Goal: Transaction & Acquisition: Purchase product/service

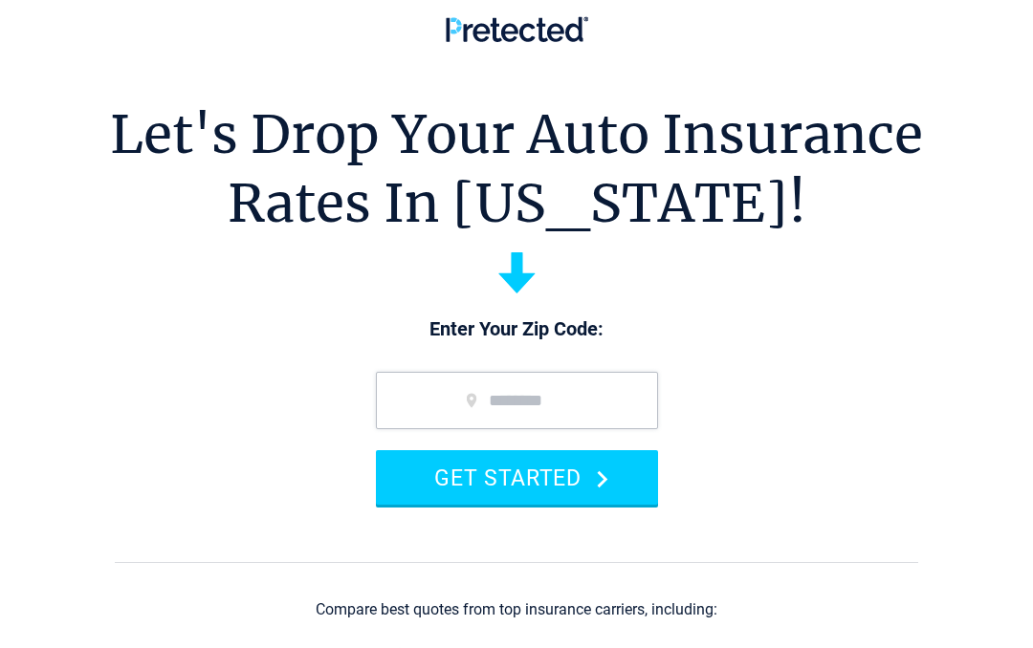
click at [471, 389] on input "zip code" at bounding box center [517, 400] width 282 height 57
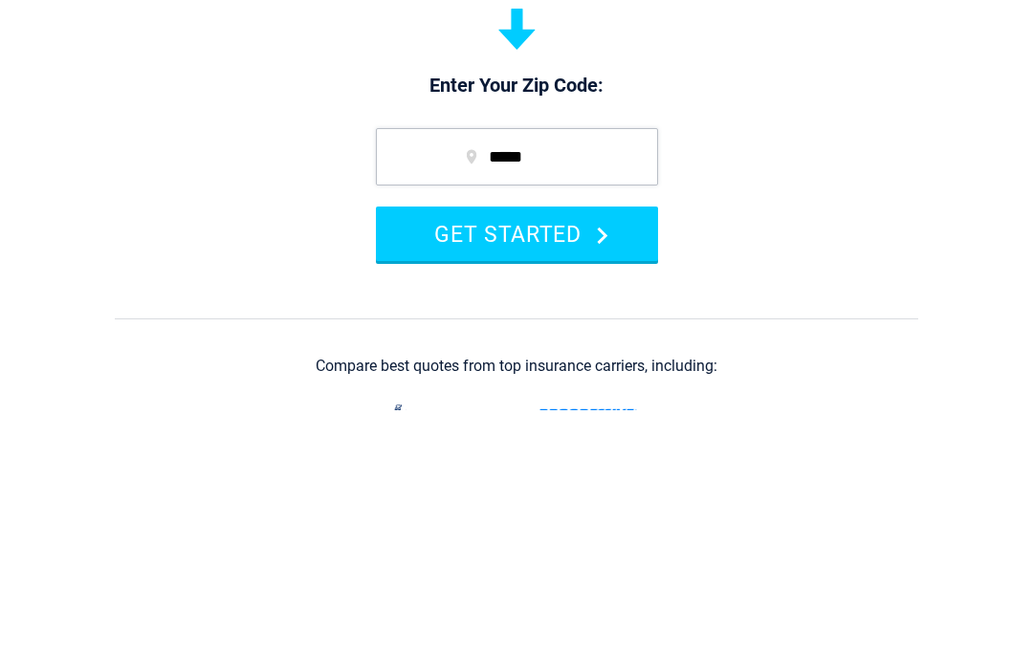
type input "*****"
click at [609, 450] on button "GET STARTED" at bounding box center [517, 477] width 282 height 55
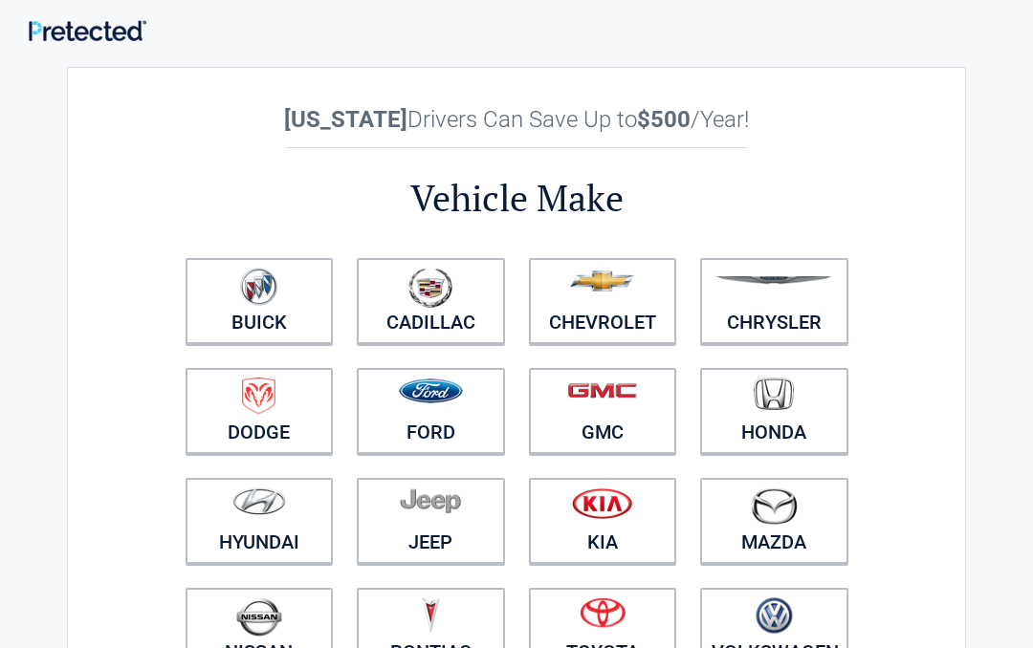
click at [596, 502] on img at bounding box center [602, 504] width 60 height 32
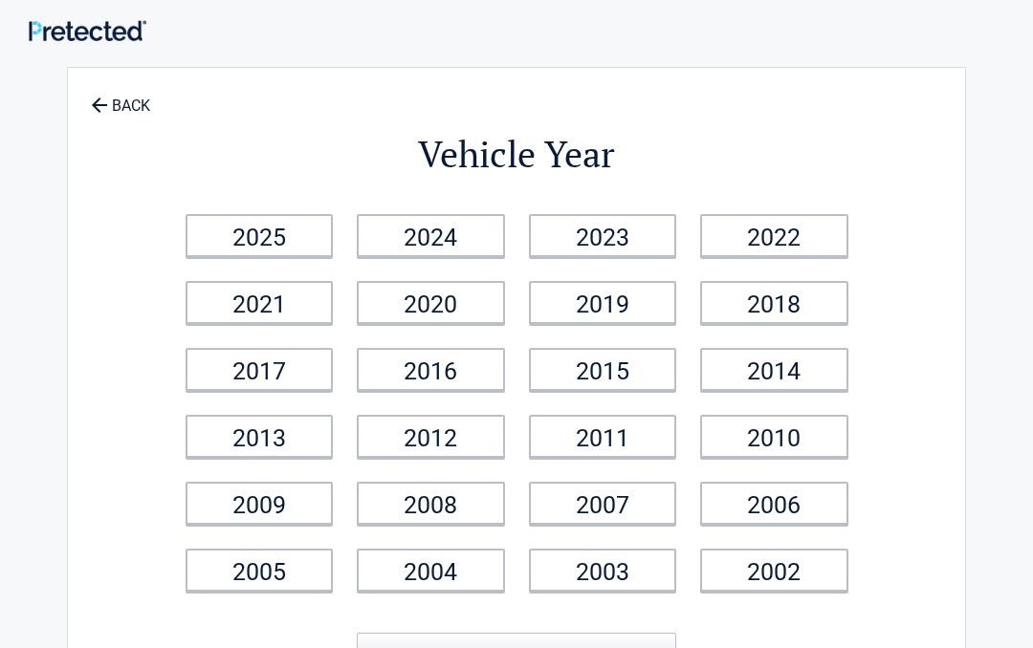
click at [244, 234] on link "2025" at bounding box center [260, 235] width 148 height 43
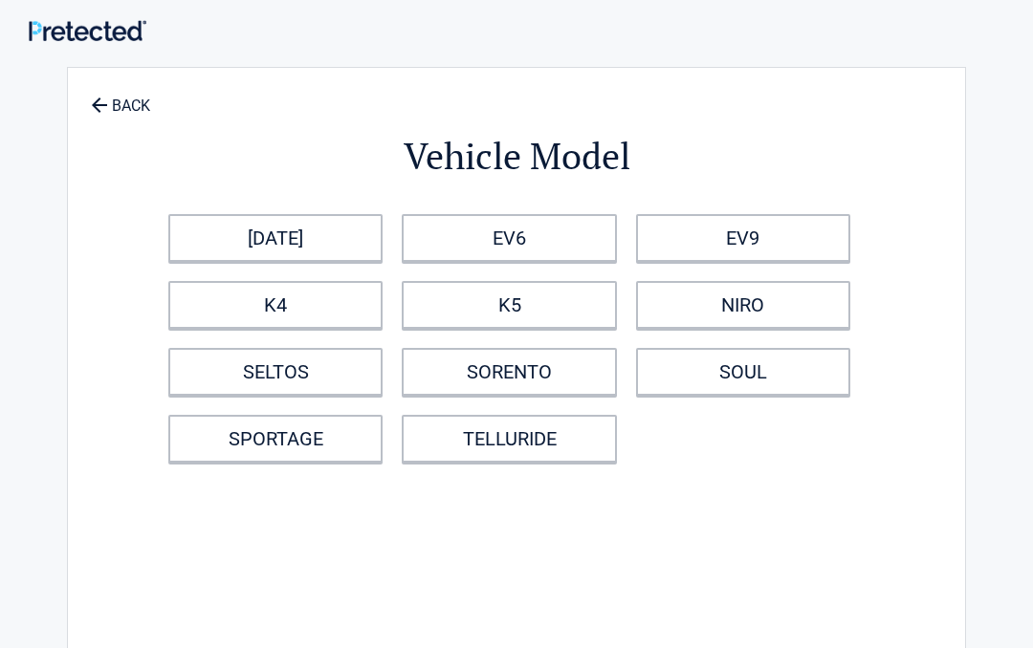
click at [264, 310] on link "K4" at bounding box center [275, 305] width 214 height 48
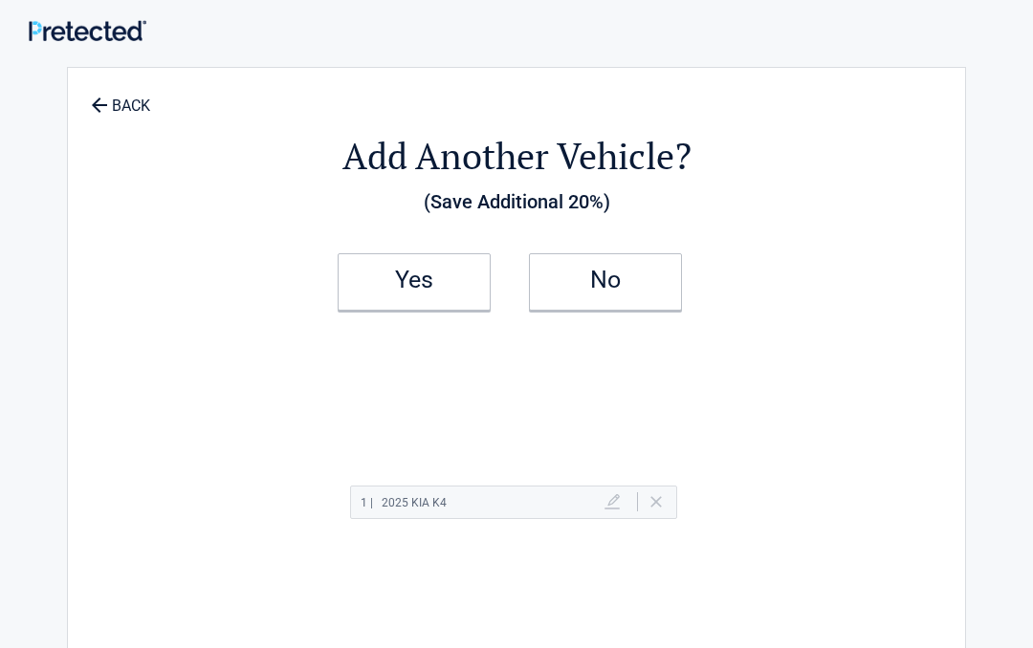
click at [581, 288] on link "No" at bounding box center [605, 281] width 153 height 57
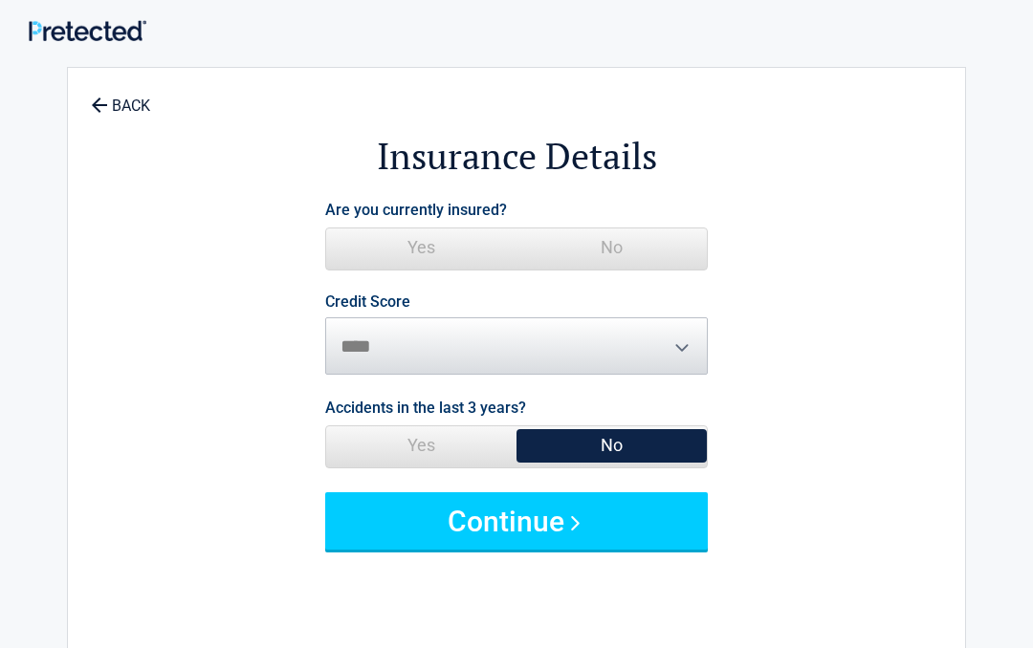
click at [412, 248] on span "Yes" at bounding box center [421, 248] width 190 height 38
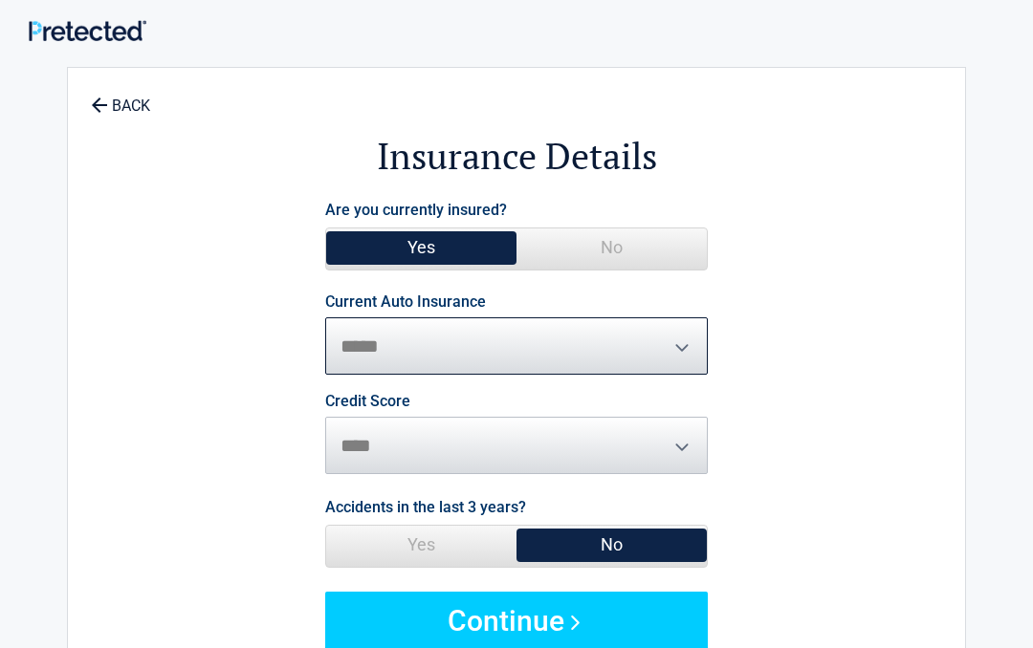
click at [671, 341] on select "**********" at bounding box center [516, 346] width 383 height 57
select select "**********"
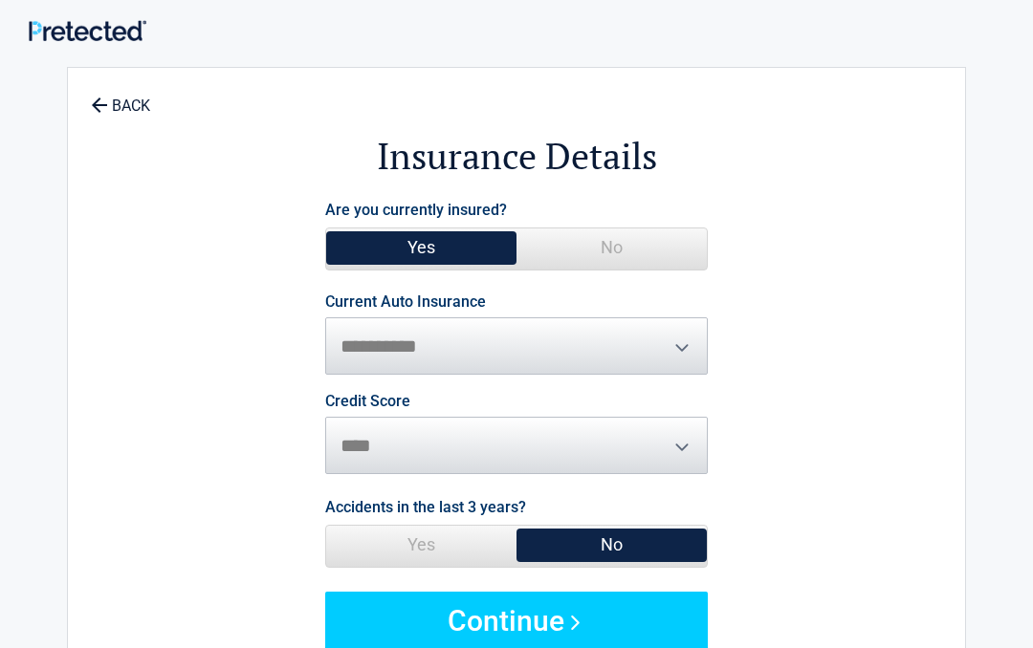
click at [499, 623] on button "Continue" at bounding box center [516, 620] width 383 height 57
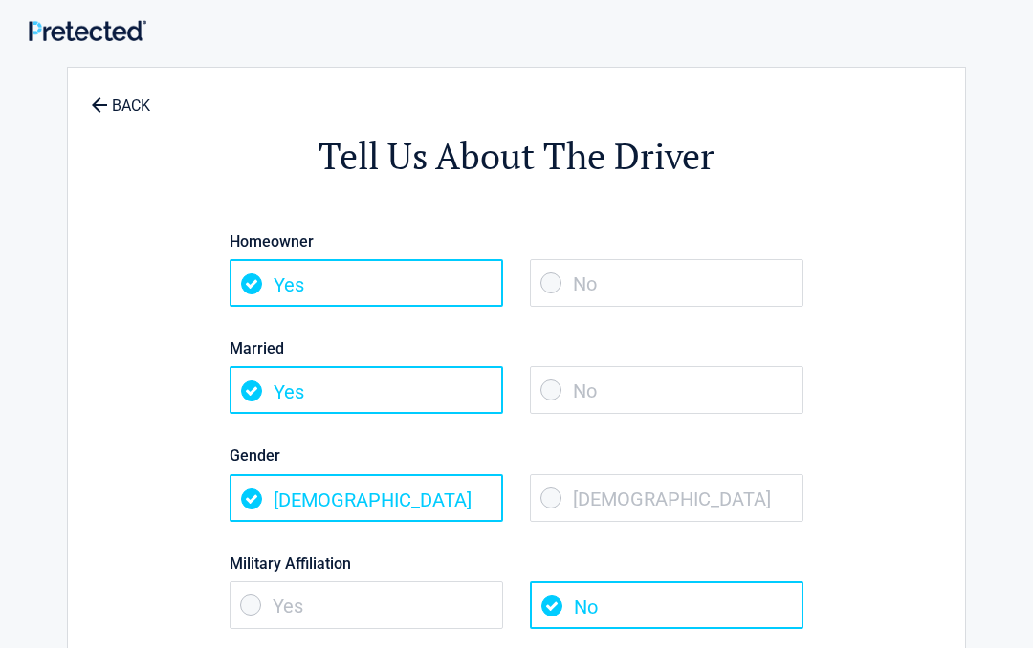
click at [537, 379] on span "No" at bounding box center [667, 390] width 274 height 48
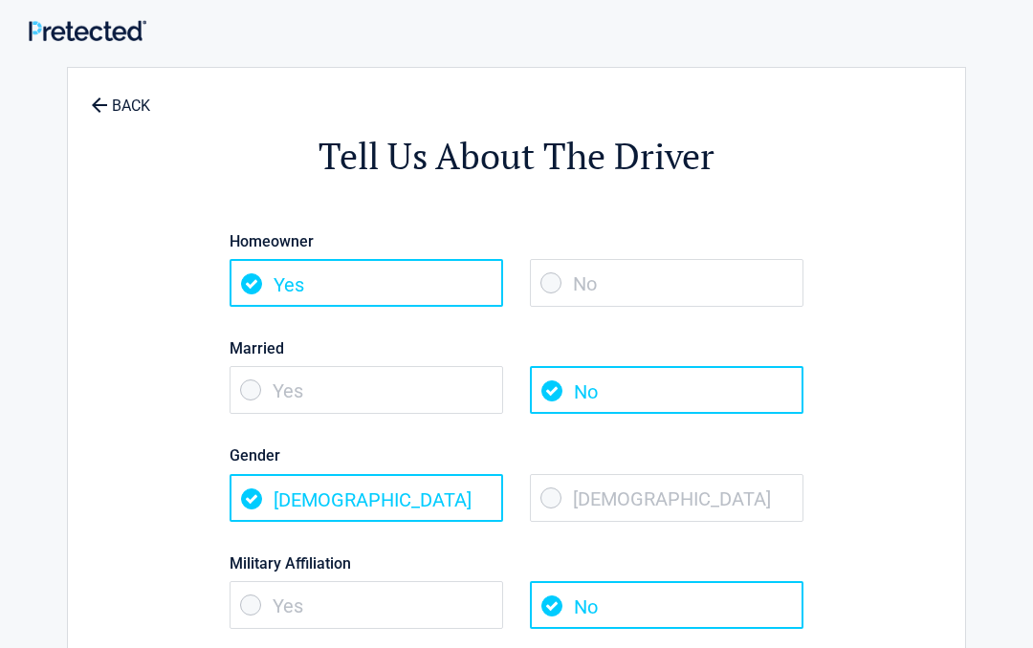
click at [539, 493] on span "Female" at bounding box center [667, 498] width 274 height 48
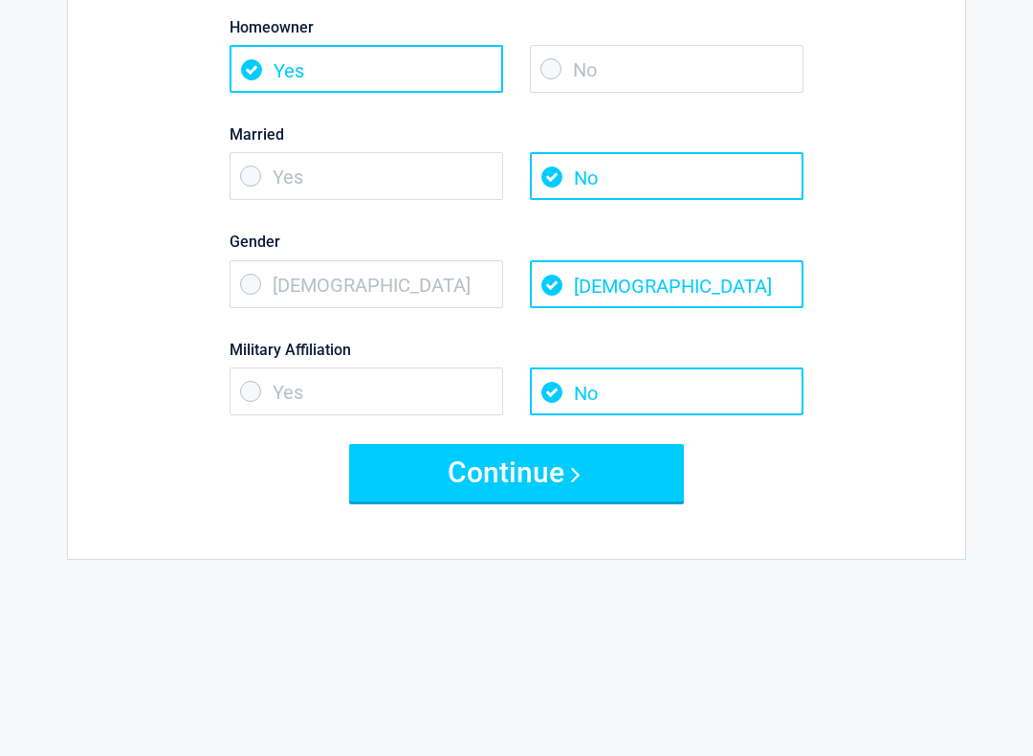
scroll to position [214, 0]
click at [486, 466] on button "Continue" at bounding box center [516, 472] width 335 height 57
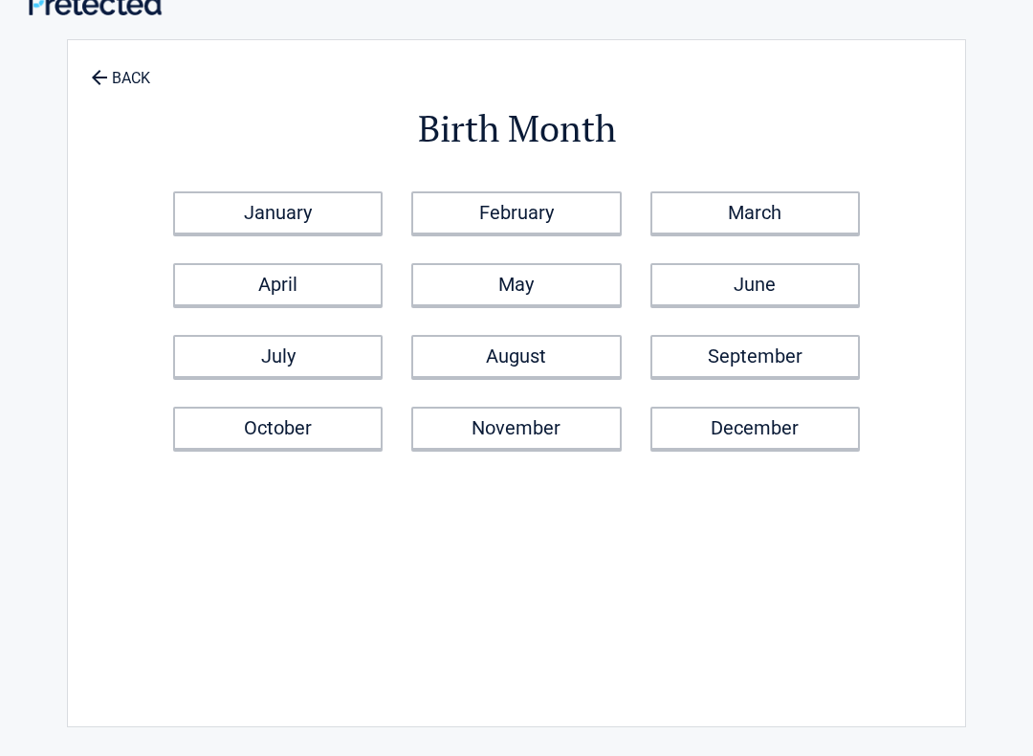
scroll to position [0, 0]
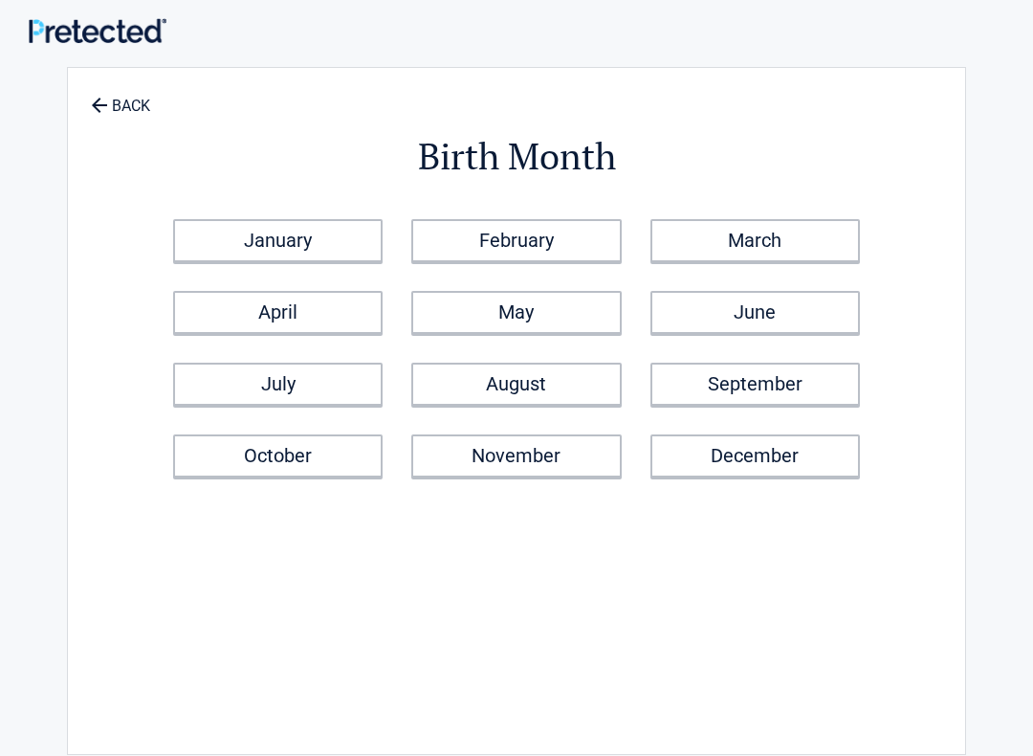
click at [511, 402] on link "August" at bounding box center [515, 383] width 209 height 43
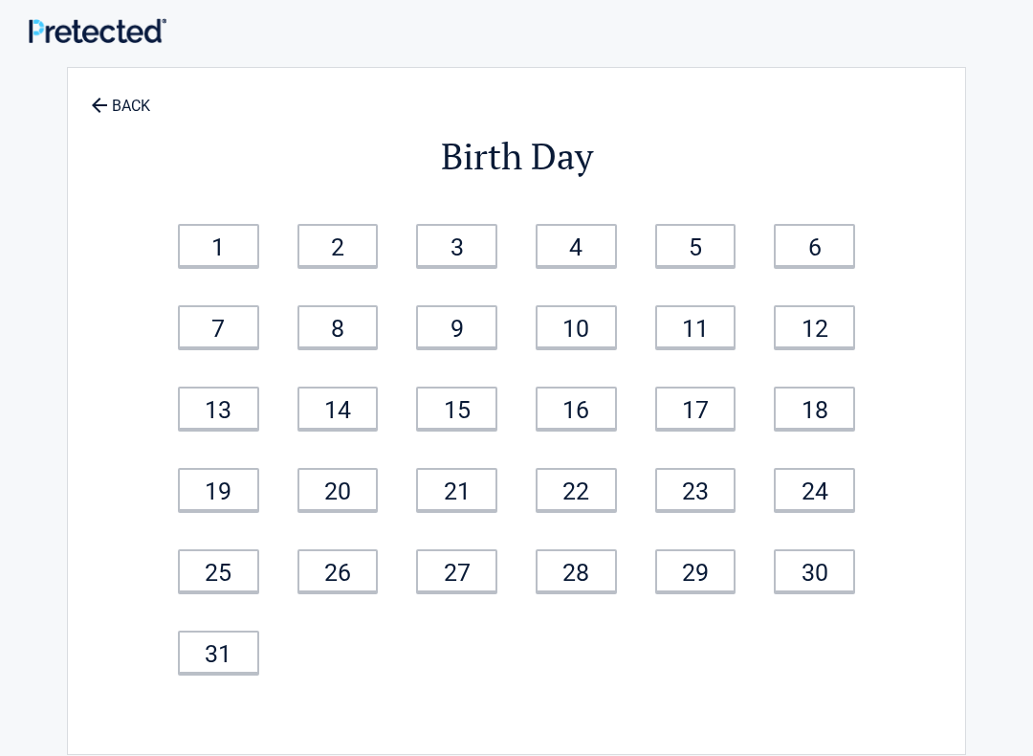
click at [801, 259] on link "6" at bounding box center [814, 245] width 81 height 43
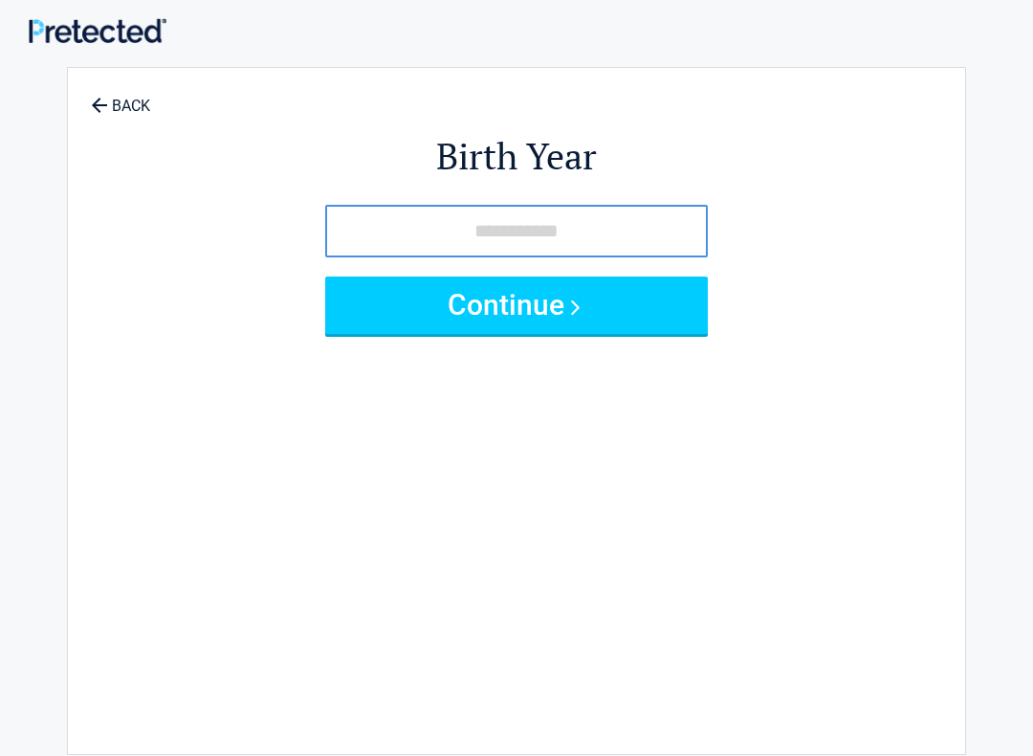
click at [422, 229] on input "tel" at bounding box center [516, 231] width 383 height 53
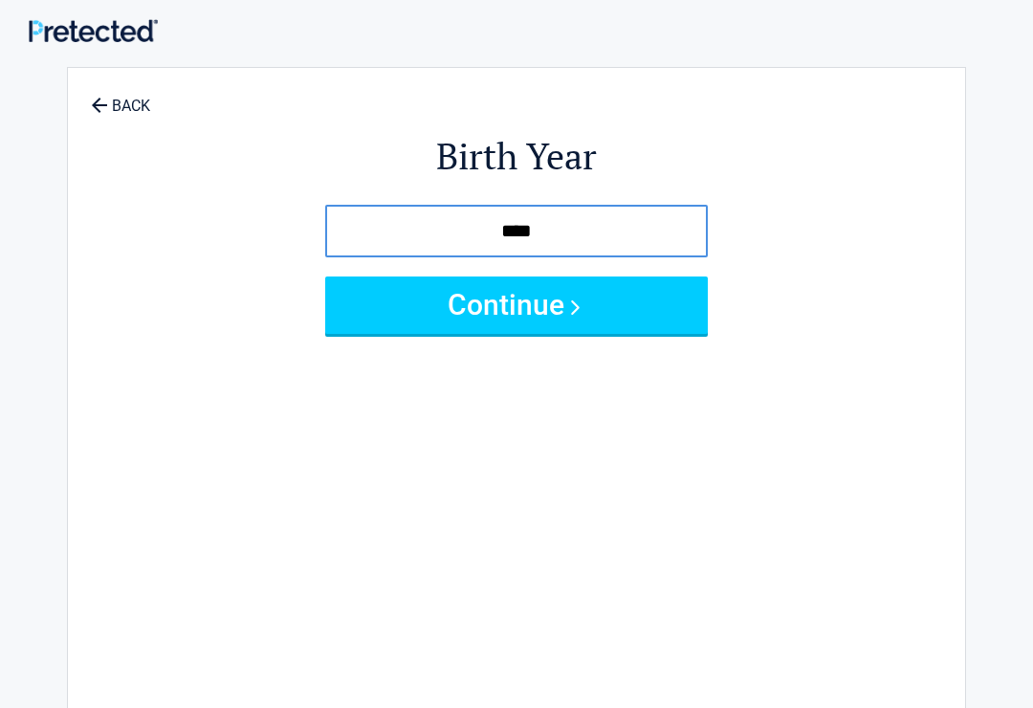
type input "****"
click at [513, 309] on button "Continue" at bounding box center [516, 304] width 383 height 57
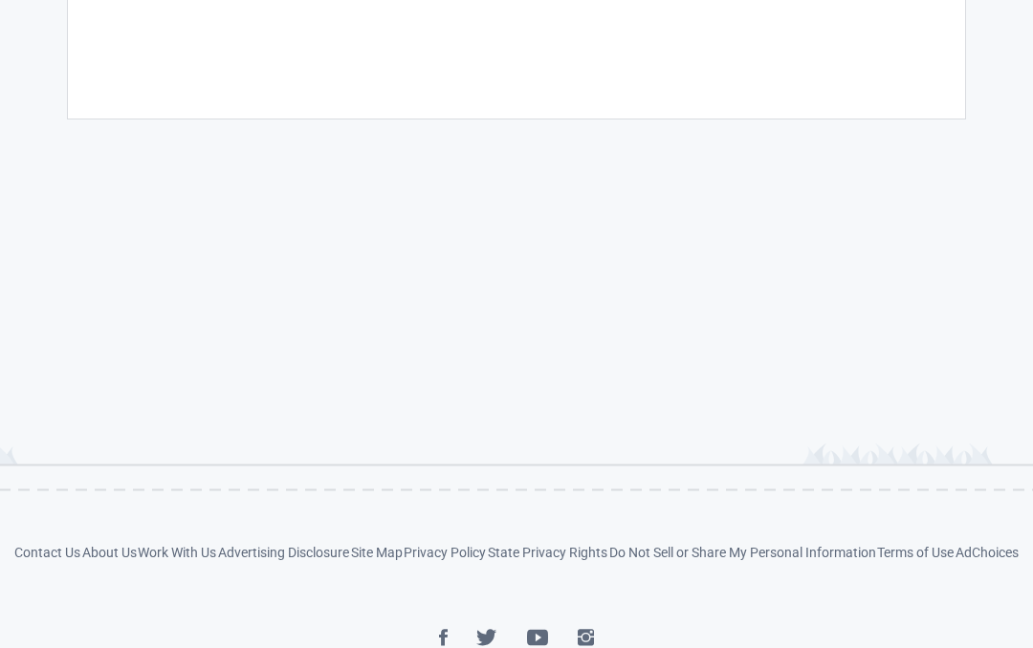
scroll to position [634, 0]
